Goal: Navigation & Orientation: Understand site structure

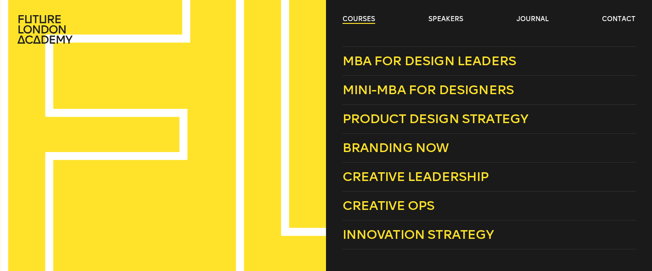
click at [356, 17] on link "courses" at bounding box center [359, 19] width 33 height 9
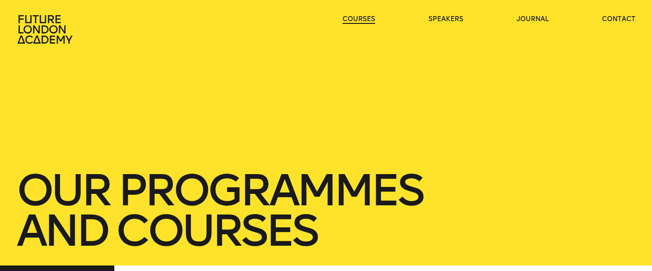
click at [356, 17] on link "courses" at bounding box center [359, 19] width 33 height 9
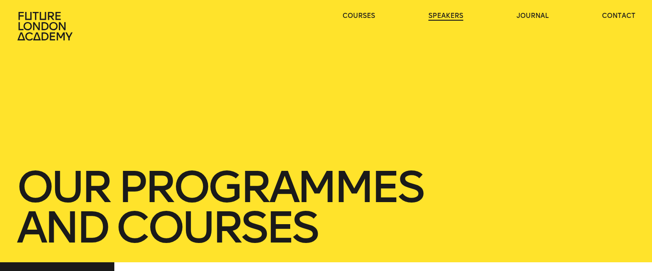
click at [441, 16] on link "speakers" at bounding box center [446, 15] width 35 height 9
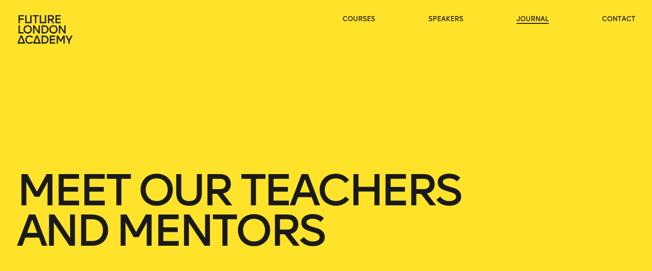
click at [533, 17] on link "journal" at bounding box center [533, 19] width 32 height 9
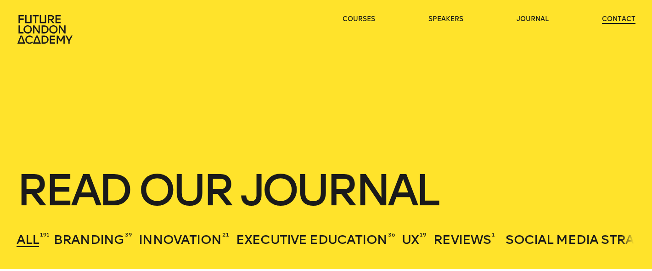
click at [608, 19] on link "contact" at bounding box center [619, 19] width 34 height 9
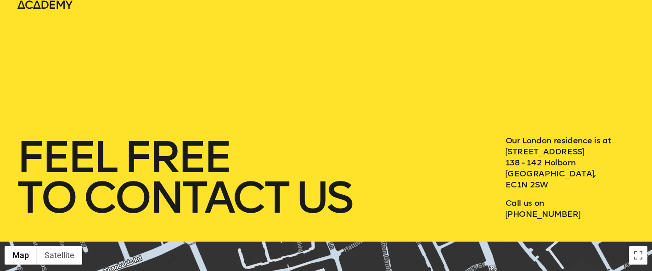
scroll to position [38, 0]
